Goal: Task Accomplishment & Management: Complete application form

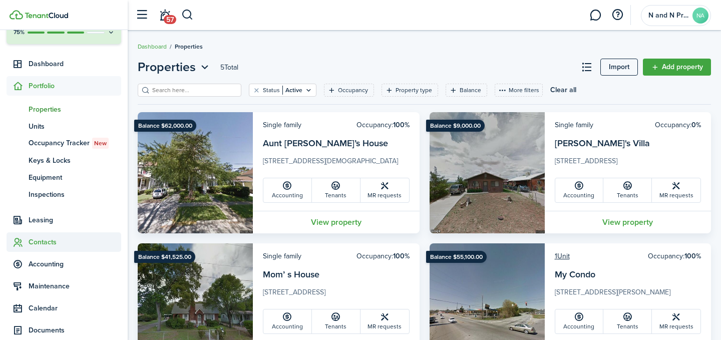
scroll to position [70, 0]
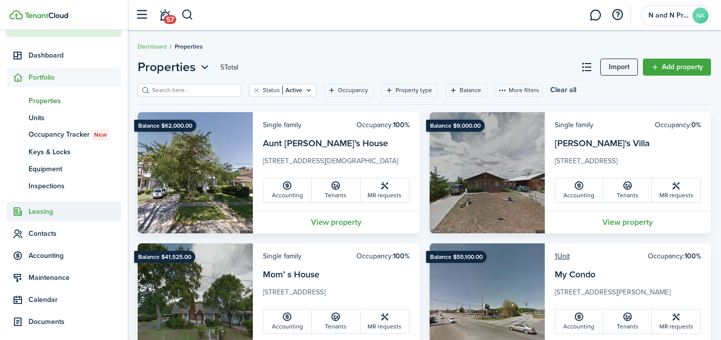
click at [64, 208] on span "Leasing" at bounding box center [75, 211] width 93 height 11
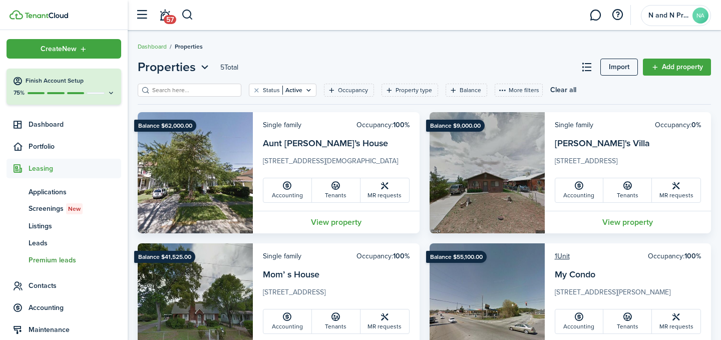
scroll to position [0, 0]
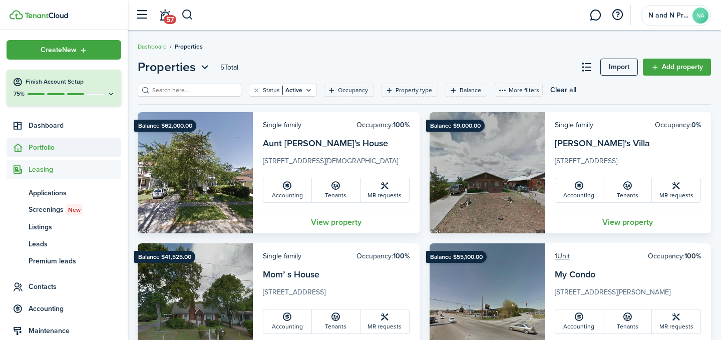
click at [51, 146] on span "Portfolio" at bounding box center [75, 147] width 93 height 11
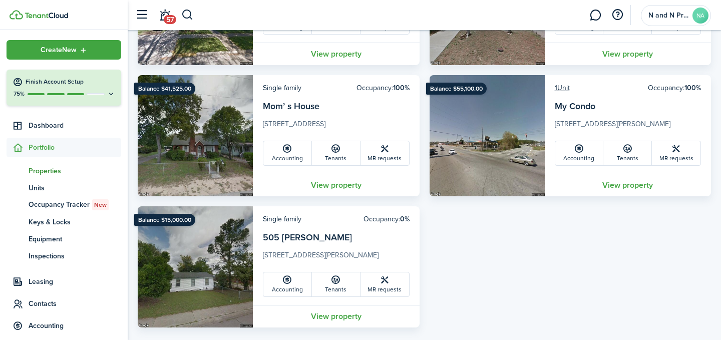
scroll to position [183, 0]
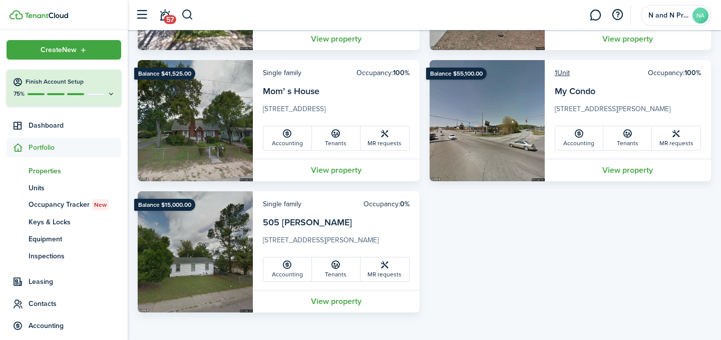
click at [227, 250] on img at bounding box center [195, 251] width 115 height 121
click at [316, 303] on link "View property" at bounding box center [336, 301] width 167 height 23
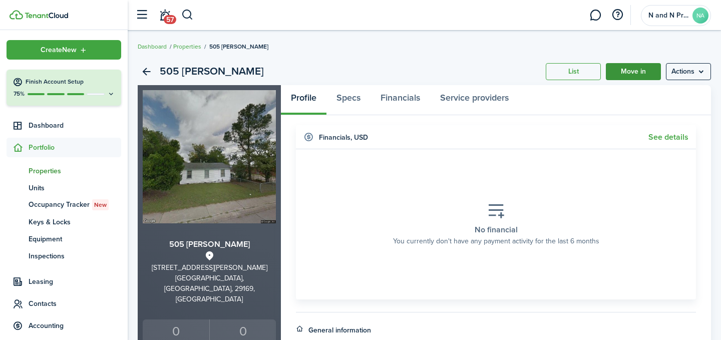
click at [639, 78] on link "Move in" at bounding box center [632, 71] width 55 height 17
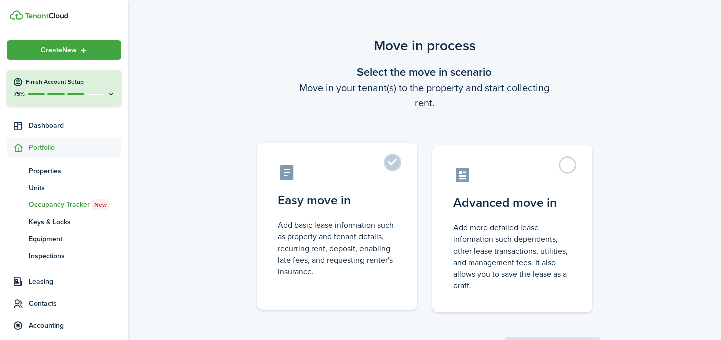
click at [376, 175] on control-radio-card-icon at bounding box center [337, 173] width 118 height 18
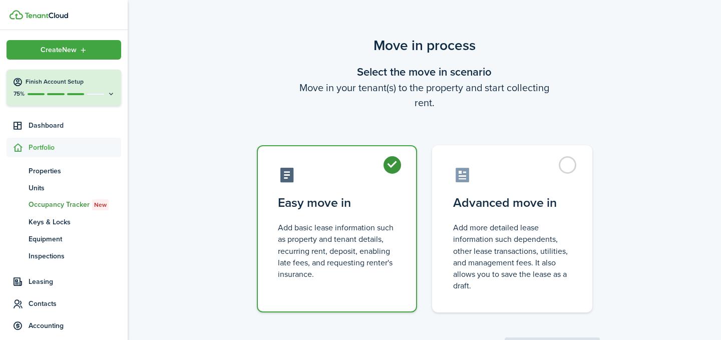
radio input "true"
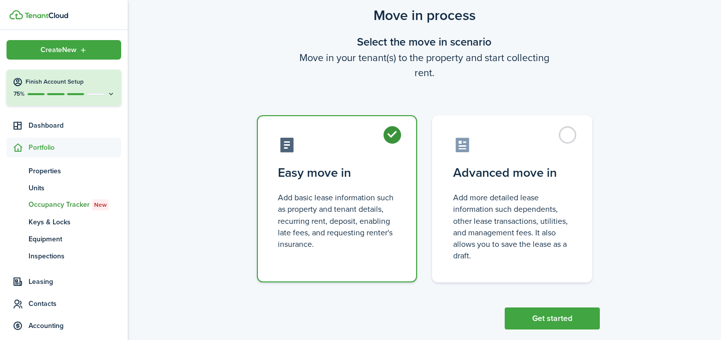
scroll to position [47, 0]
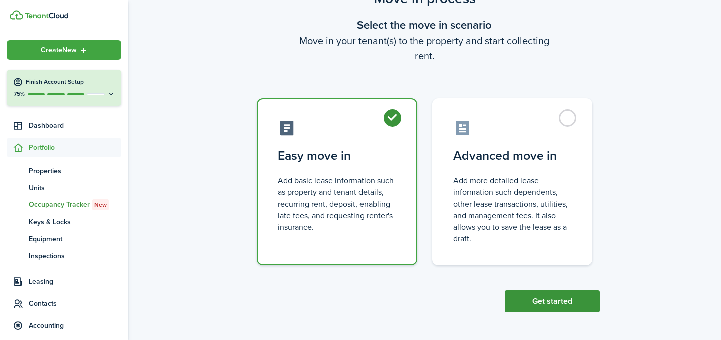
click at [547, 298] on button "Get started" at bounding box center [551, 301] width 95 height 22
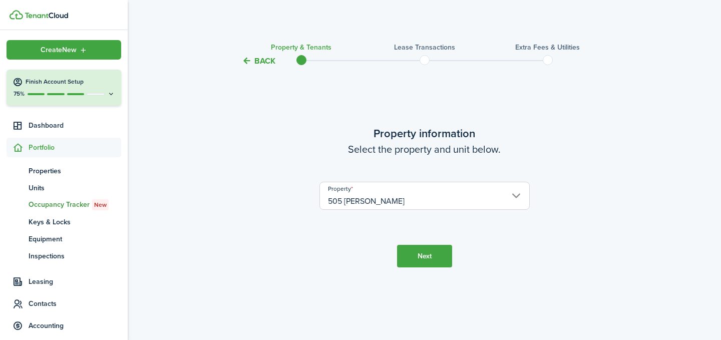
click at [422, 256] on button "Next" at bounding box center [424, 256] width 55 height 23
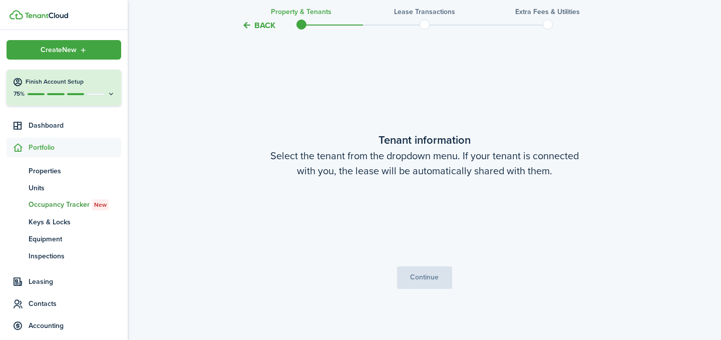
scroll to position [273, 0]
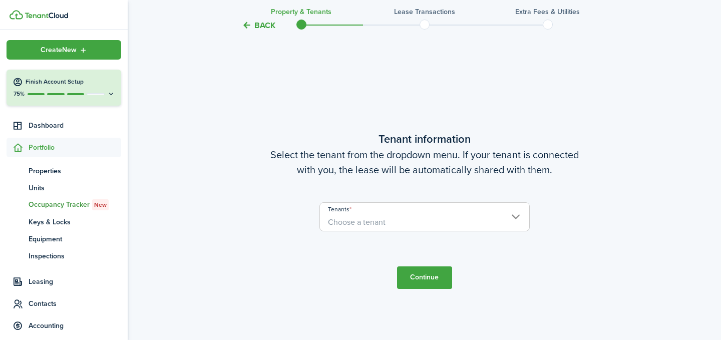
click at [390, 216] on span "Choose a tenant" at bounding box center [424, 222] width 209 height 17
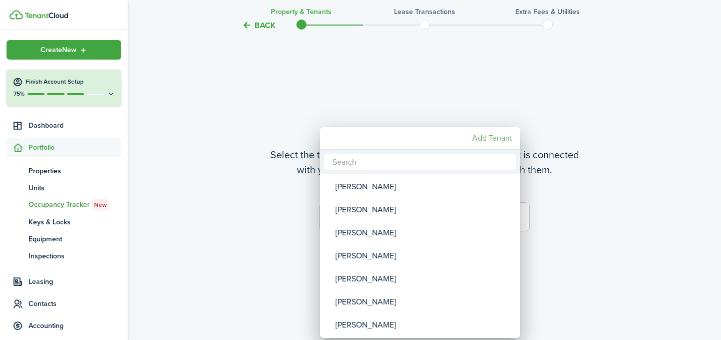
click at [483, 137] on mbsc-button "Add Tenant" at bounding box center [492, 138] width 48 height 18
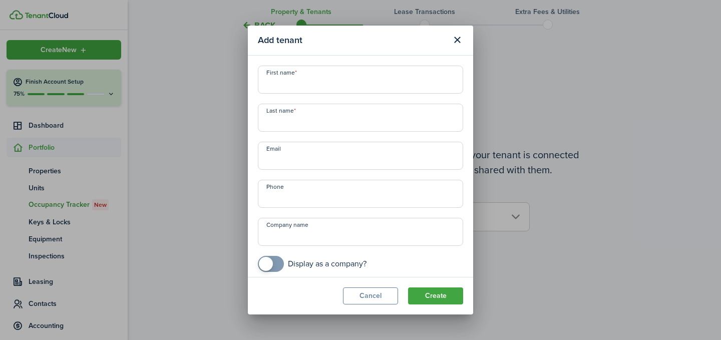
click at [328, 84] on input "First name" at bounding box center [360, 80] width 205 height 28
type input "d"
type input "Dular"
click at [345, 120] on input "Last name" at bounding box center [360, 118] width 205 height 28
click at [276, 123] on input "[PERSON_NAME]" at bounding box center [360, 118] width 205 height 28
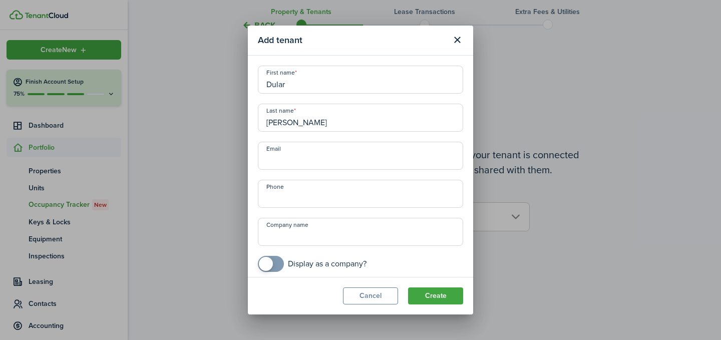
click at [268, 122] on input "[PERSON_NAME]" at bounding box center [360, 118] width 205 height 28
type input "[PERSON_NAME]"
click at [284, 163] on input "Email" at bounding box center [360, 156] width 205 height 28
click at [284, 196] on input "+1" at bounding box center [360, 194] width 205 height 28
type input "[PHONE_NUMBER]"
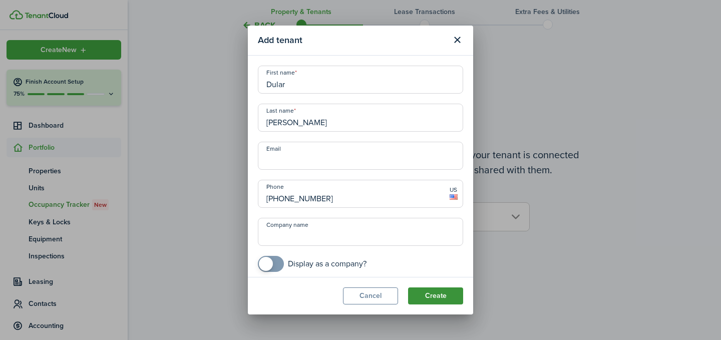
click at [428, 299] on button "Create" at bounding box center [435, 295] width 55 height 17
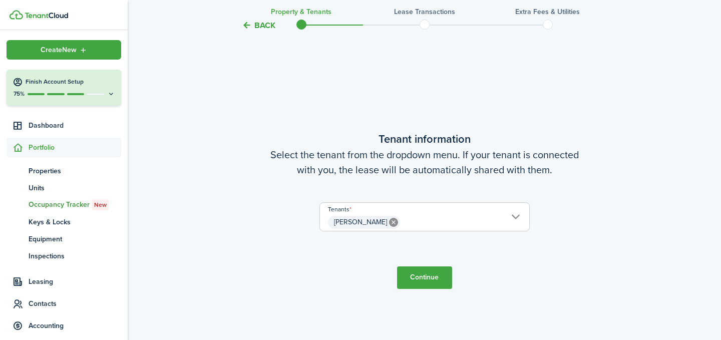
click at [428, 273] on button "Continue" at bounding box center [424, 277] width 55 height 23
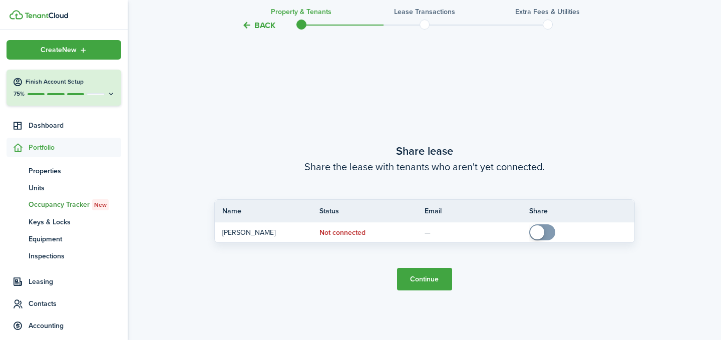
scroll to position [612, 0]
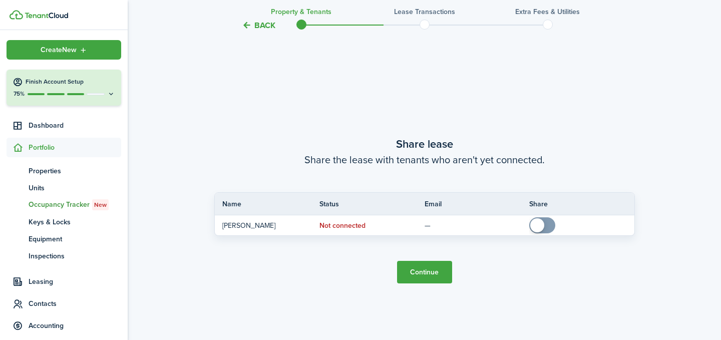
click at [425, 273] on button "Continue" at bounding box center [424, 272] width 55 height 23
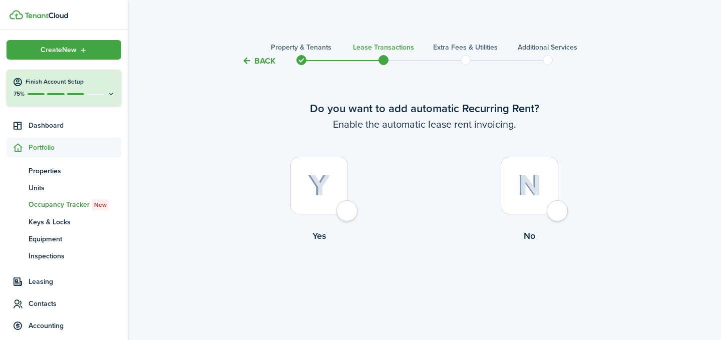
click at [348, 211] on div at bounding box center [319, 186] width 58 height 58
radio input "true"
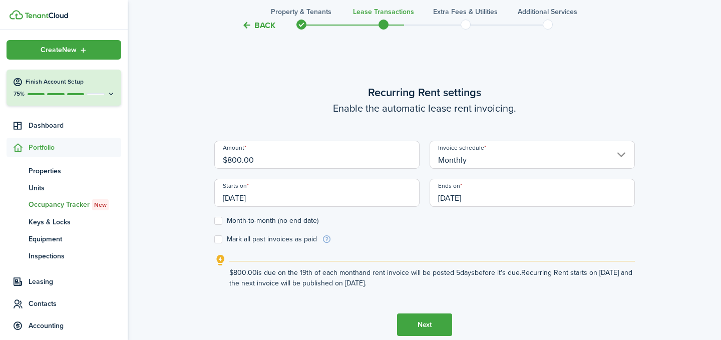
scroll to position [275, 0]
click at [320, 158] on input "$800.00" at bounding box center [316, 154] width 205 height 28
click at [292, 200] on input "[DATE]" at bounding box center [316, 192] width 205 height 28
type input "$1,200.00"
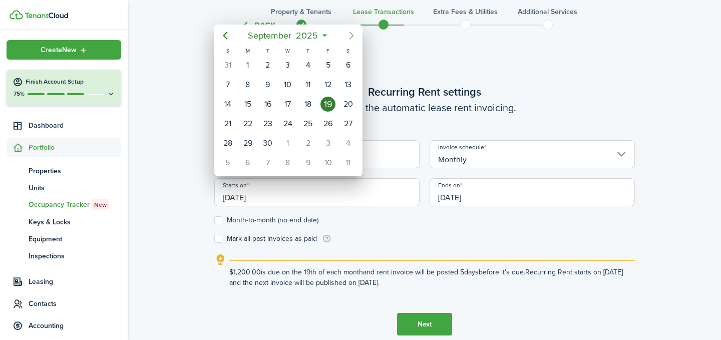
click at [349, 34] on icon "Next page" at bounding box center [351, 36] width 12 height 12
click at [289, 61] on div "1" at bounding box center [287, 65] width 15 height 15
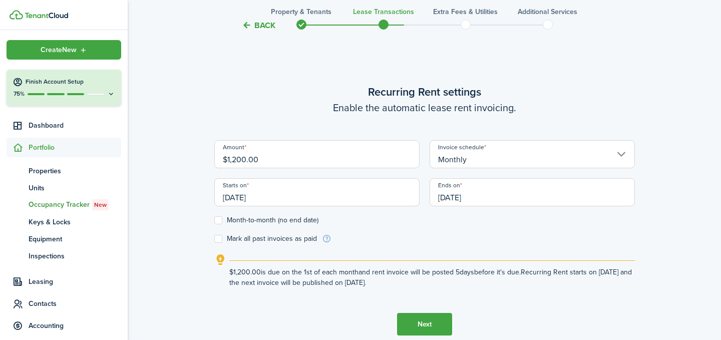
type input "[DATE]"
click at [487, 193] on input "[DATE]" at bounding box center [531, 192] width 205 height 28
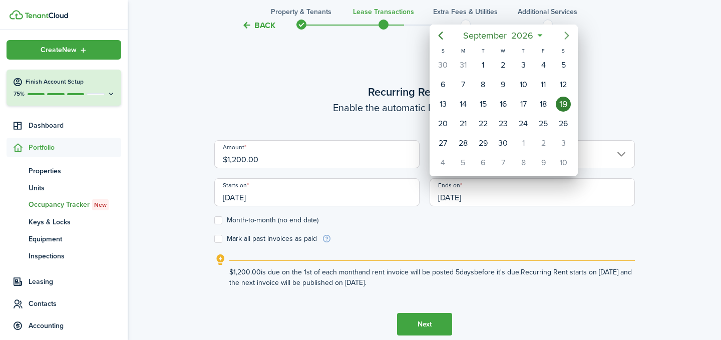
click at [565, 31] on icon "Next page" at bounding box center [566, 36] width 12 height 12
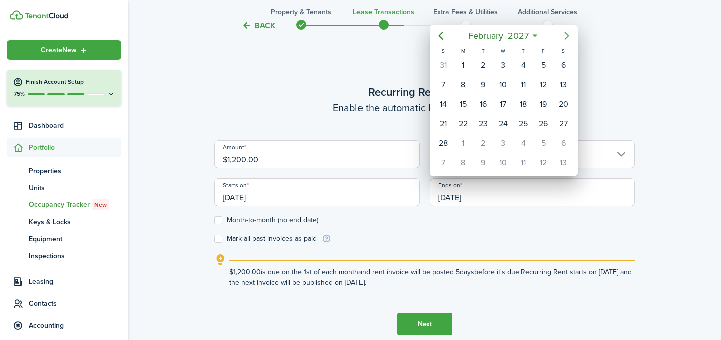
click at [566, 32] on icon "Next page" at bounding box center [566, 36] width 12 height 12
click at [521, 66] on div "1" at bounding box center [522, 65] width 15 height 15
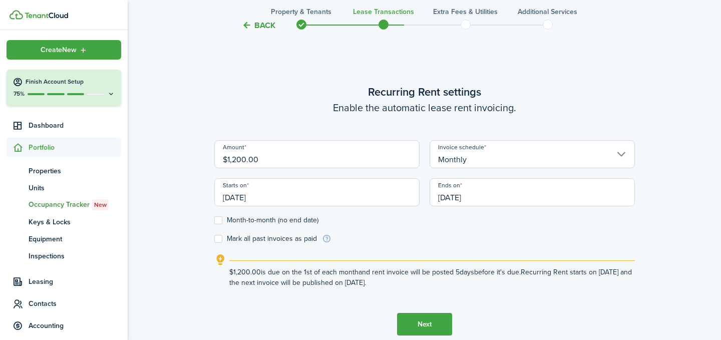
click at [476, 192] on input "[DATE]" at bounding box center [531, 192] width 205 height 28
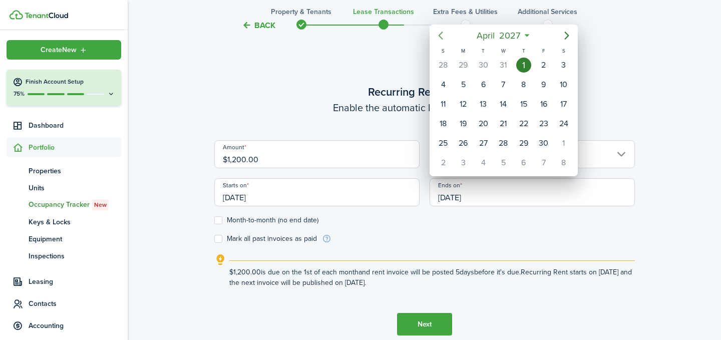
click at [438, 34] on icon "Previous page" at bounding box center [440, 36] width 12 height 12
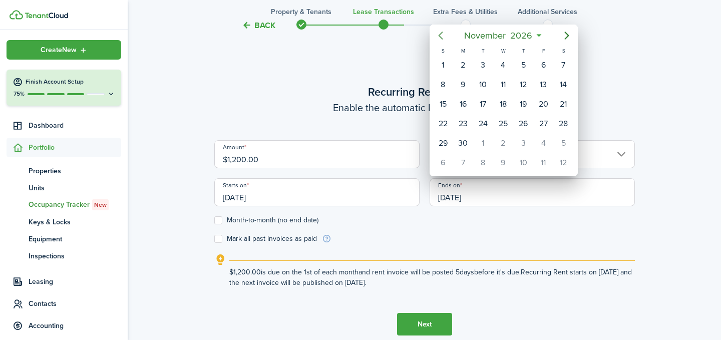
click at [438, 34] on icon "Previous page" at bounding box center [440, 36] width 12 height 12
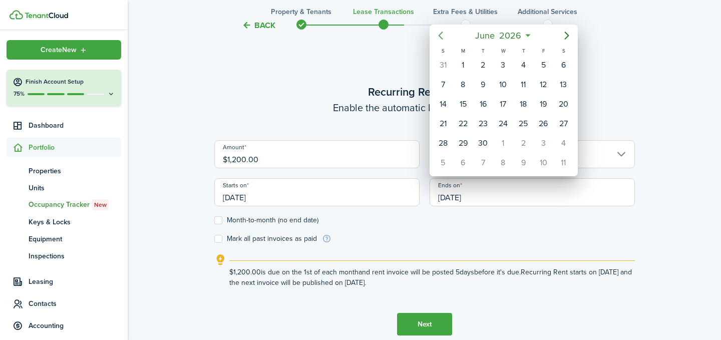
click at [438, 34] on icon "Previous page" at bounding box center [440, 36] width 12 height 12
click at [496, 65] on div "1" at bounding box center [502, 65] width 15 height 15
type input "[DATE]"
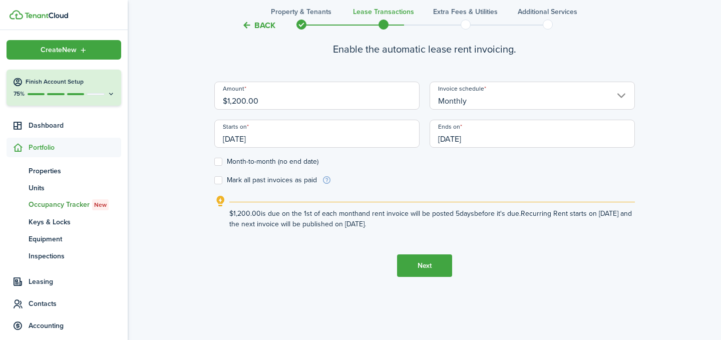
scroll to position [342, 0]
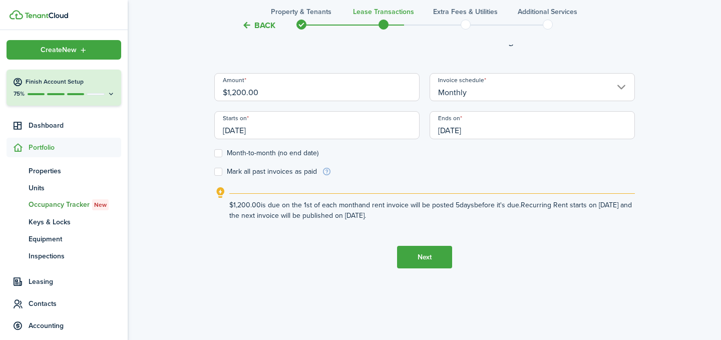
click at [433, 254] on button "Next" at bounding box center [424, 257] width 55 height 23
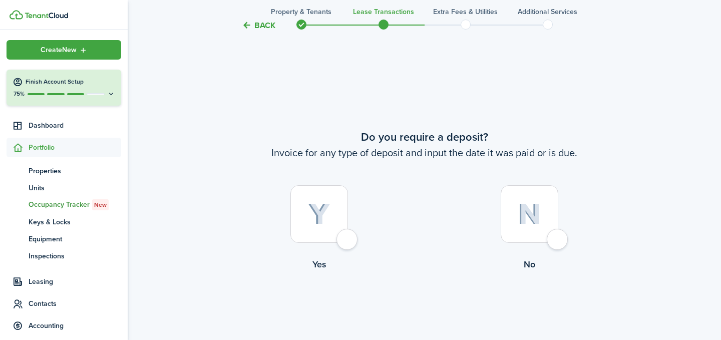
scroll to position [615, 0]
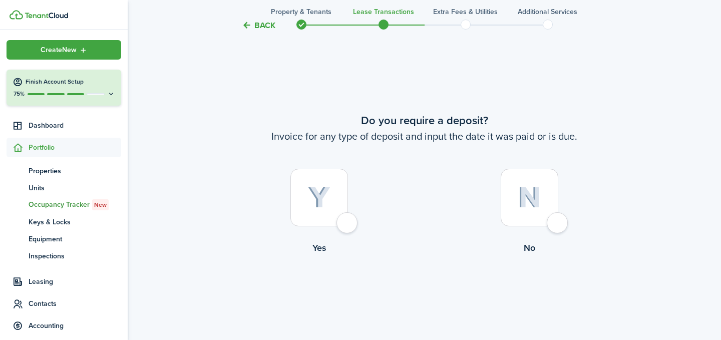
click at [344, 225] on div at bounding box center [319, 198] width 58 height 58
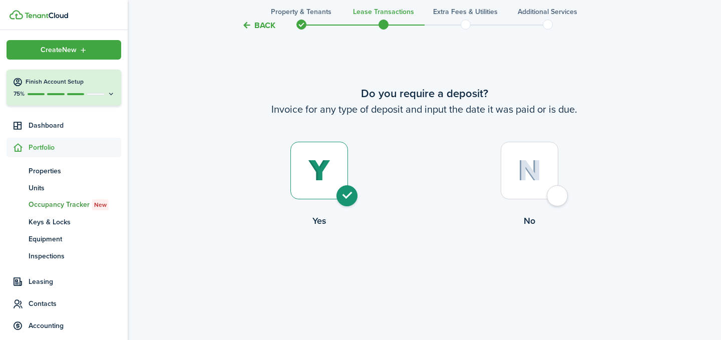
radio input "true"
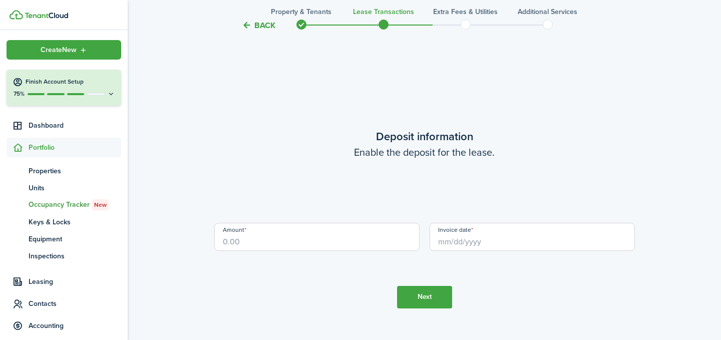
scroll to position [955, 0]
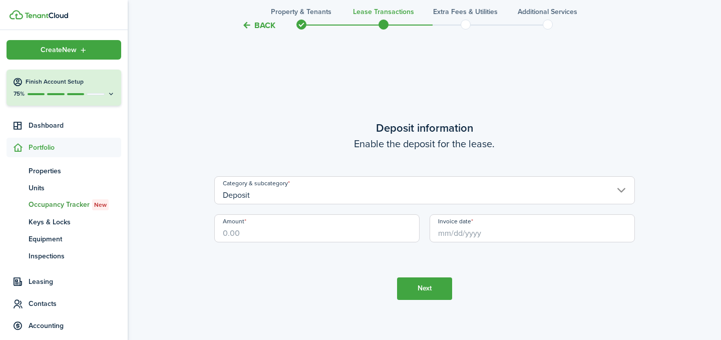
click at [346, 227] on input "Amount" at bounding box center [316, 228] width 205 height 28
click at [475, 235] on input "Invoice date" at bounding box center [531, 228] width 205 height 28
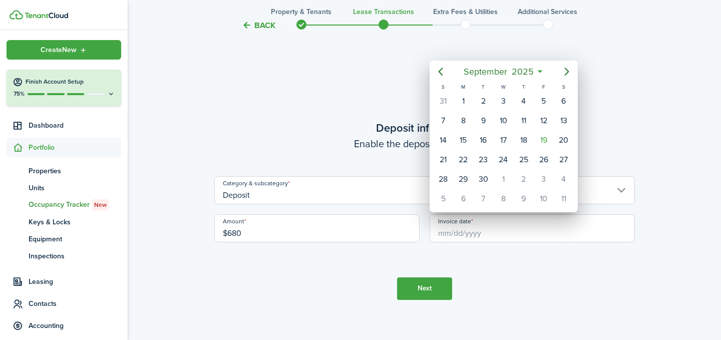
type input "$680.00"
click at [501, 145] on div "17" at bounding box center [502, 140] width 15 height 15
type input "[DATE]"
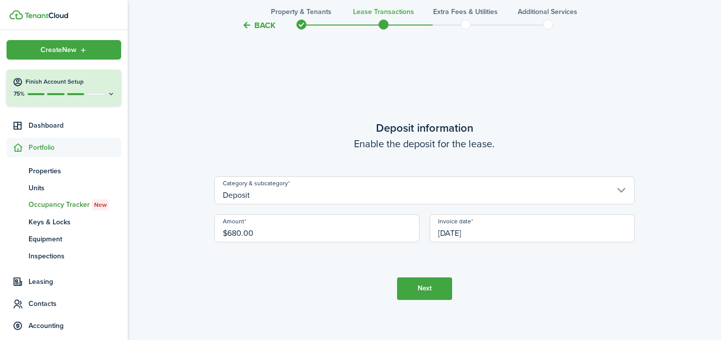
click at [435, 282] on button "Next" at bounding box center [424, 288] width 55 height 23
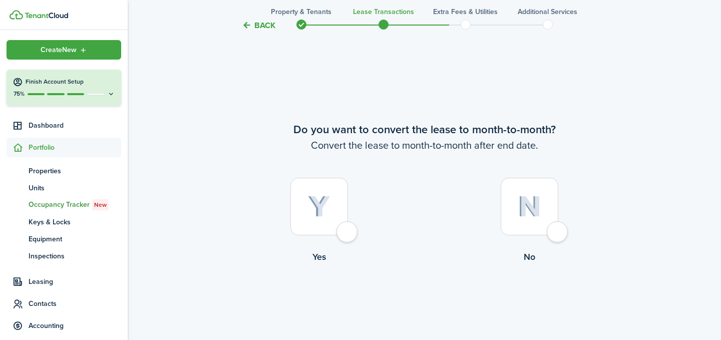
scroll to position [1295, 0]
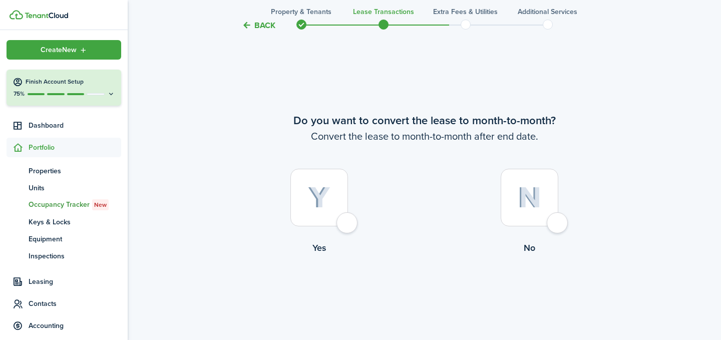
click at [553, 219] on div at bounding box center [529, 198] width 58 height 58
radio input "true"
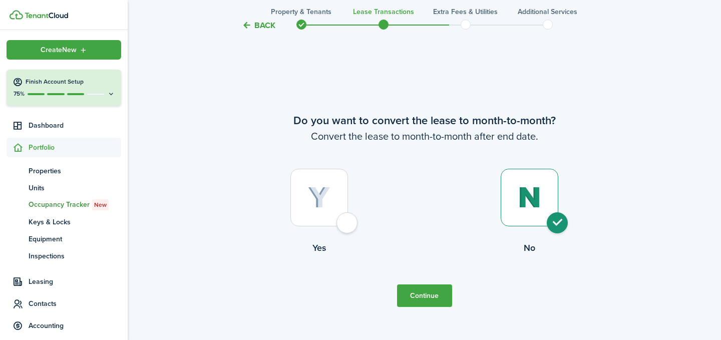
drag, startPoint x: 426, startPoint y: 304, endPoint x: 440, endPoint y: 178, distance: 126.4
click at [440, 178] on tc-wizard-step "Do you want to convert the lease to month-to-month? Convert the lease to month-…" at bounding box center [424, 210] width 420 height 340
click at [440, 178] on label "No" at bounding box center [529, 214] width 210 height 91
click at [335, 222] on div at bounding box center [319, 198] width 58 height 58
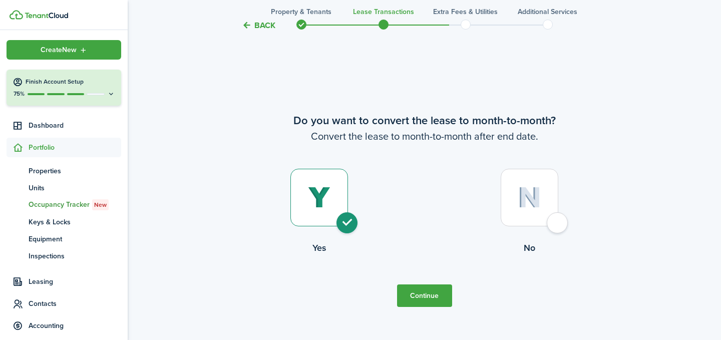
click at [544, 224] on div at bounding box center [529, 198] width 58 height 58
radio input "false"
radio input "true"
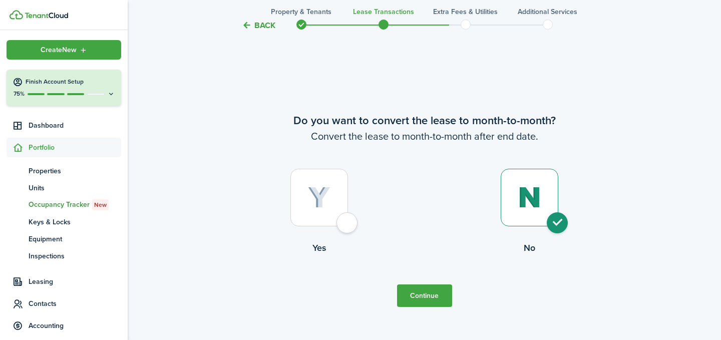
click at [423, 305] on button "Continue" at bounding box center [424, 295] width 55 height 23
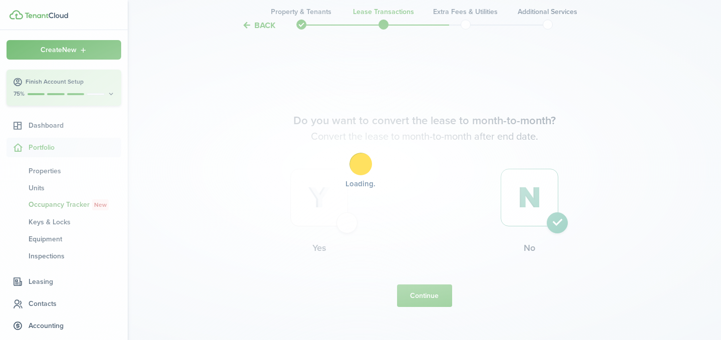
scroll to position [0, 0]
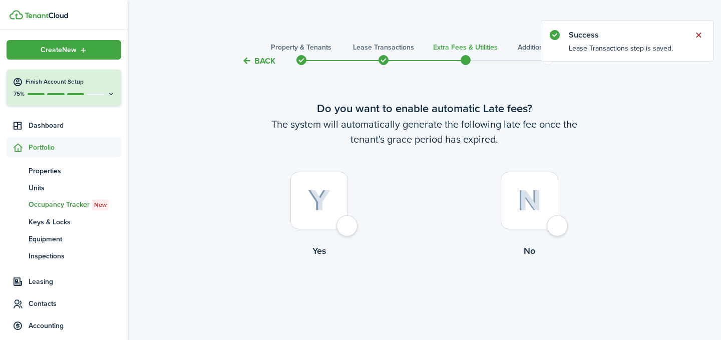
click at [698, 32] on button "Close notify" at bounding box center [698, 35] width 14 height 14
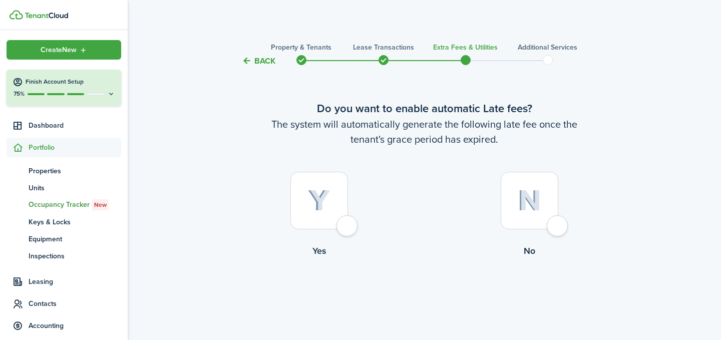
click at [345, 225] on div at bounding box center [319, 201] width 58 height 58
radio input "true"
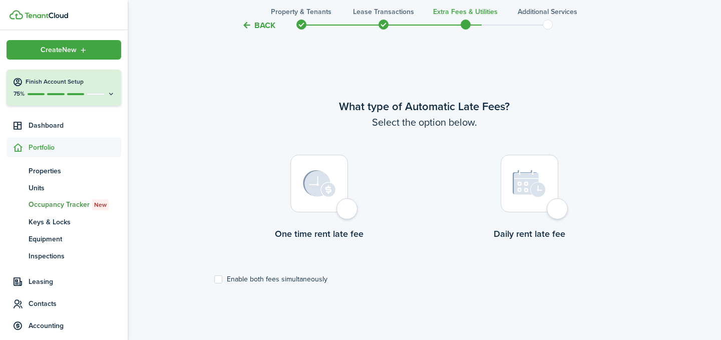
scroll to position [290, 0]
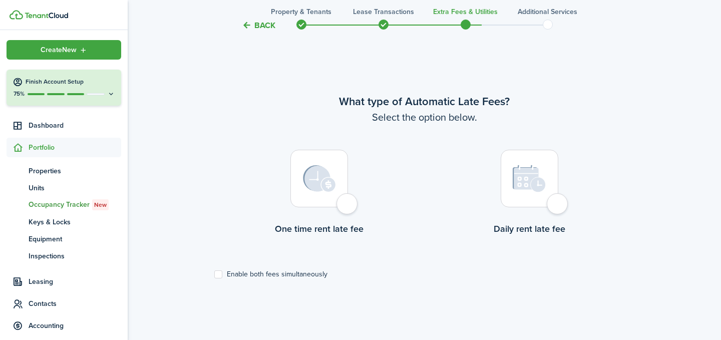
click at [348, 207] on div at bounding box center [319, 179] width 58 height 58
radio input "true"
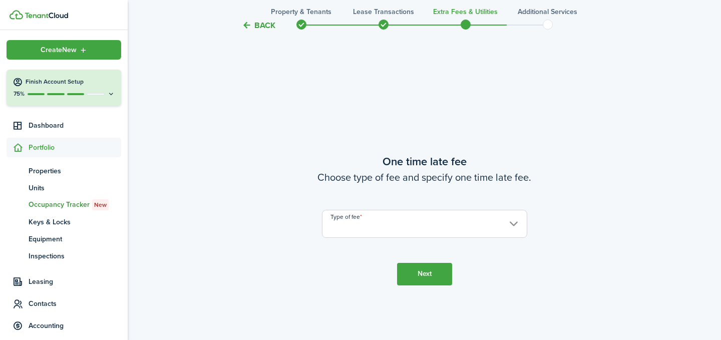
scroll to position [630, 0]
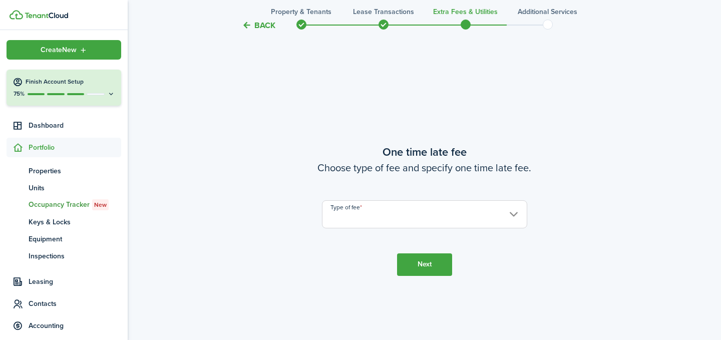
click at [360, 217] on input "Type of fee" at bounding box center [424, 214] width 205 height 28
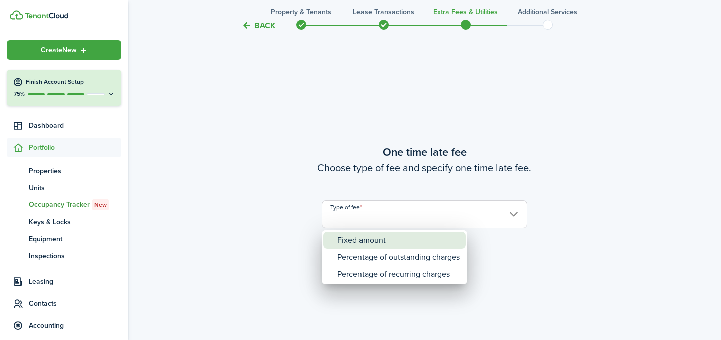
click at [361, 233] on div "Fixed amount" at bounding box center [398, 240] width 122 height 17
type input "Fixed amount"
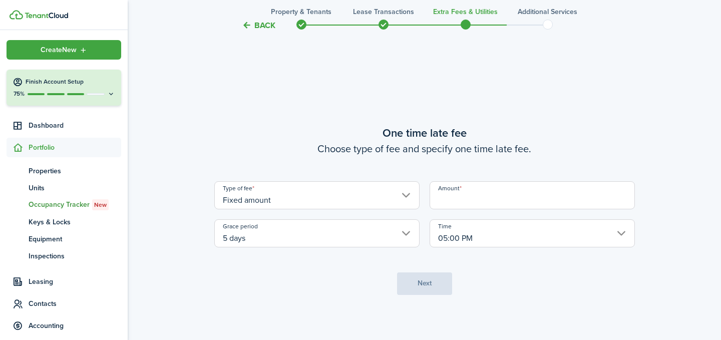
click at [463, 201] on input "Amount" at bounding box center [531, 195] width 205 height 28
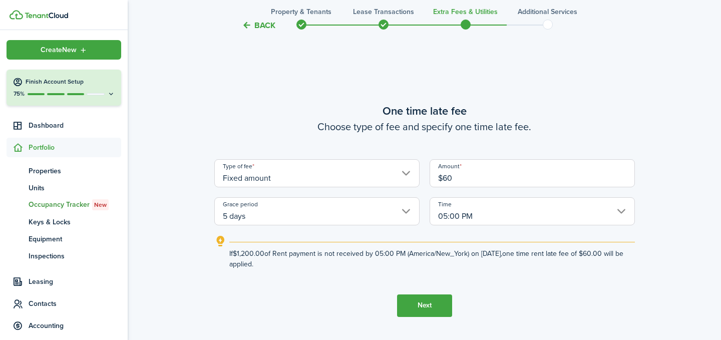
type input "$60.00"
click at [535, 304] on tc-wizard-step "One time late fee Choose type of fee and specify one time late fee. Type of fee…" at bounding box center [424, 210] width 420 height 340
click at [626, 206] on input "05:00 PM" at bounding box center [531, 211] width 205 height 28
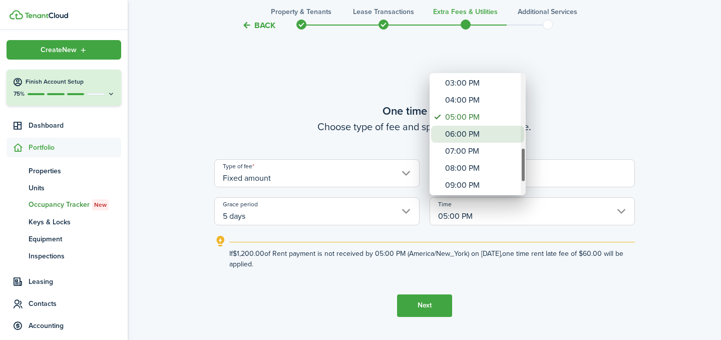
click at [484, 132] on div "06:00 PM" at bounding box center [481, 134] width 73 height 17
type input "06:00 PM"
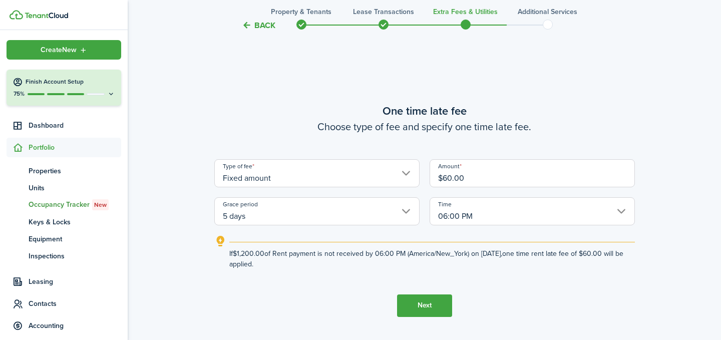
click at [506, 291] on tc-wizard-step "One time late fee Choose type of fee and specify one time late fee. Type of fee…" at bounding box center [424, 210] width 420 height 340
click at [422, 302] on button "Next" at bounding box center [424, 305] width 55 height 23
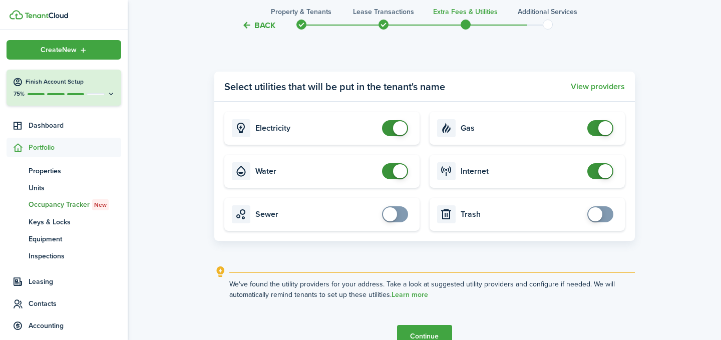
scroll to position [1048, 0]
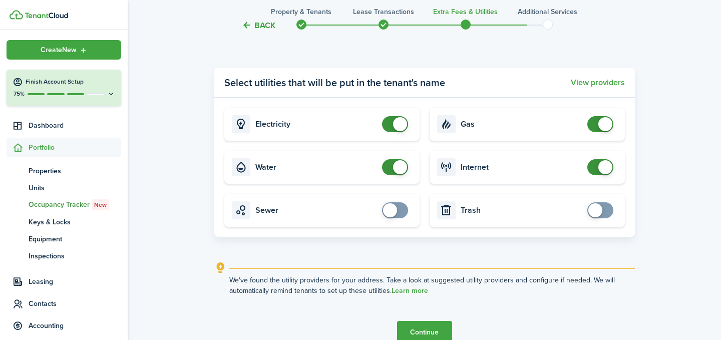
checkbox input "true"
click at [603, 203] on span at bounding box center [600, 210] width 10 height 16
checkbox input "true"
click at [391, 209] on span at bounding box center [390, 210] width 14 height 14
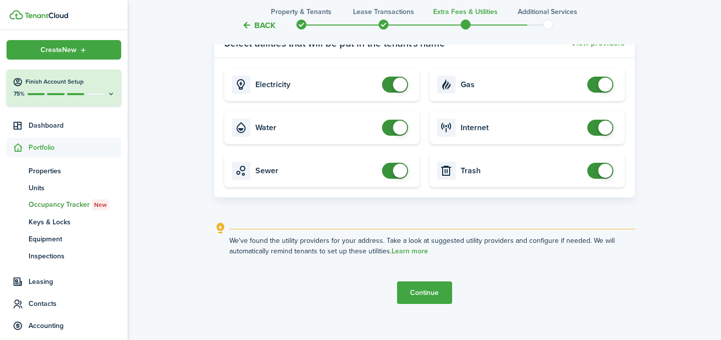
scroll to position [1099, 0]
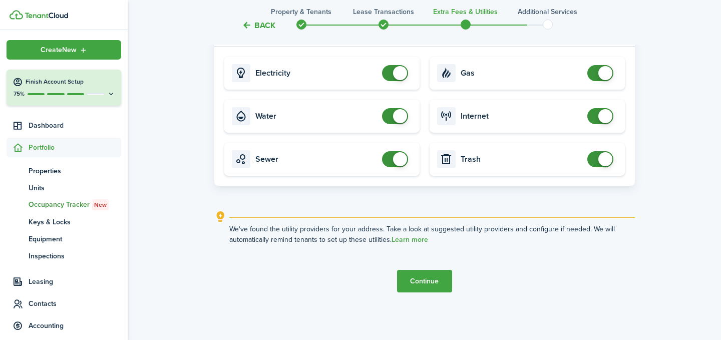
click at [427, 278] on button "Continue" at bounding box center [424, 281] width 55 height 23
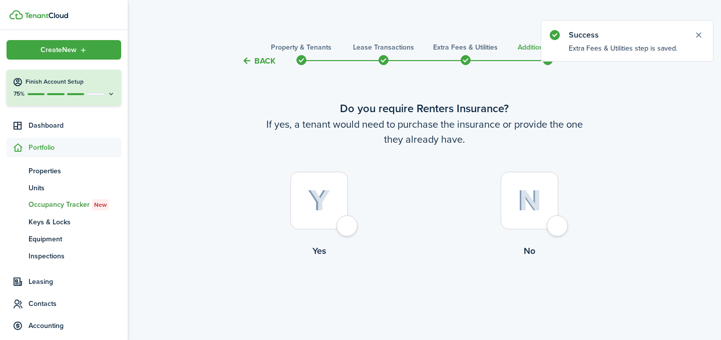
scroll to position [18, 0]
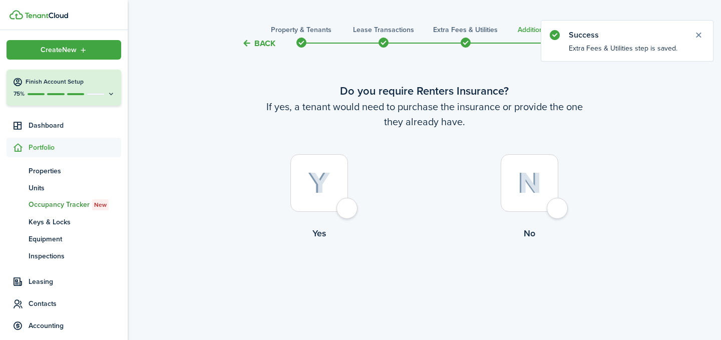
click at [568, 209] on label "No" at bounding box center [529, 199] width 210 height 91
radio input "true"
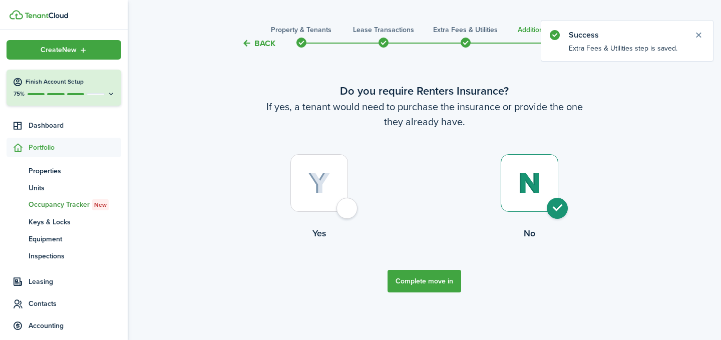
click at [429, 279] on button "Complete move in" at bounding box center [424, 281] width 74 height 23
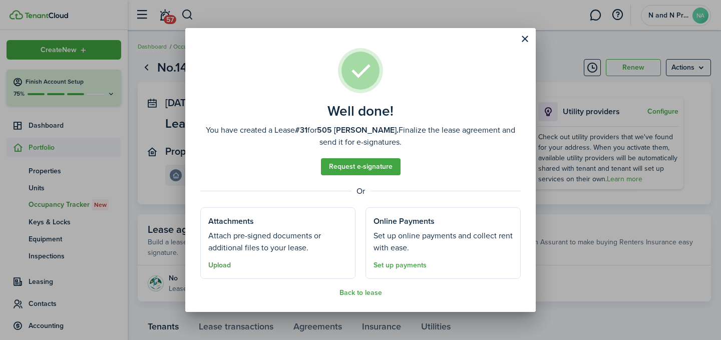
click at [224, 264] on button "Upload" at bounding box center [219, 265] width 23 height 8
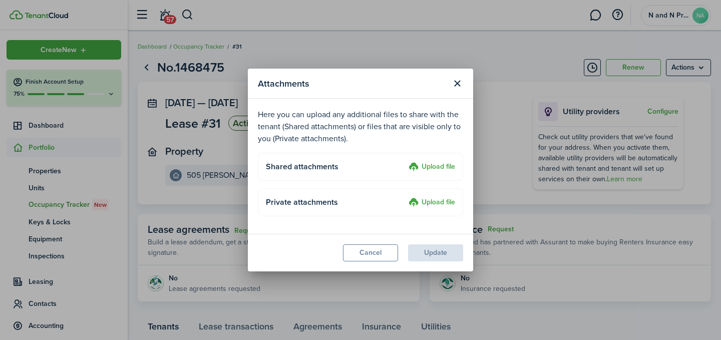
click at [425, 167] on label "Upload file" at bounding box center [431, 167] width 47 height 12
click at [405, 161] on input "Upload file" at bounding box center [405, 161] width 0 height 0
